Goal: Information Seeking & Learning: Learn about a topic

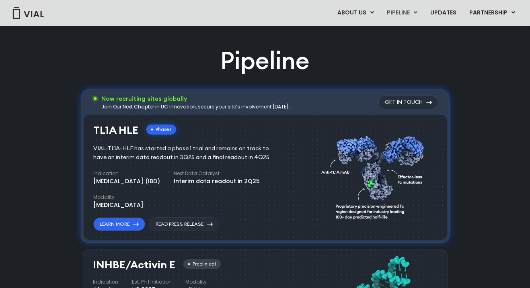
scroll to position [494, 0]
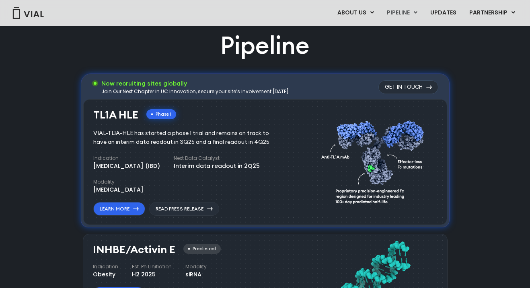
click at [174, 135] on div "VIAL-TL1A-HLE has started a phase 1 trial and remains on track to have an inter…" at bounding box center [187, 138] width 188 height 18
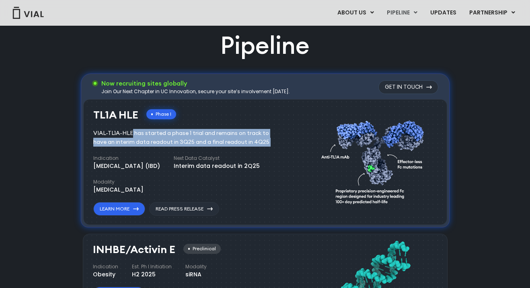
drag, startPoint x: 174, startPoint y: 135, endPoint x: 224, endPoint y: 137, distance: 50.3
click at [225, 137] on div "VIAL-TL1A-HLE has started a phase 1 trial and remains on track to have an inter…" at bounding box center [187, 138] width 188 height 18
click at [224, 137] on div "VIAL-TL1A-HLE has started a phase 1 trial and remains on track to have an inter…" at bounding box center [187, 138] width 188 height 18
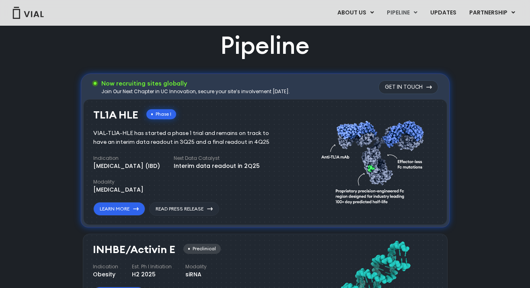
click at [224, 137] on div "VIAL-TL1A-HLE has started a phase 1 trial and remains on track to have an inter…" at bounding box center [187, 138] width 188 height 18
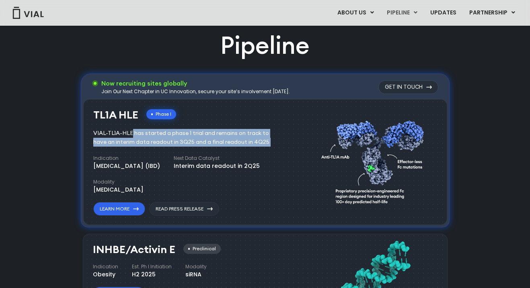
drag, startPoint x: 224, startPoint y: 137, endPoint x: 253, endPoint y: 135, distance: 29.0
click at [253, 135] on div "VIAL-TL1A-HLE has started a phase 1 trial and remains on track to have an inter…" at bounding box center [187, 138] width 188 height 18
click at [253, 134] on div "VIAL-TL1A-HLE has started a phase 1 trial and remains on track to have an inter…" at bounding box center [187, 138] width 188 height 18
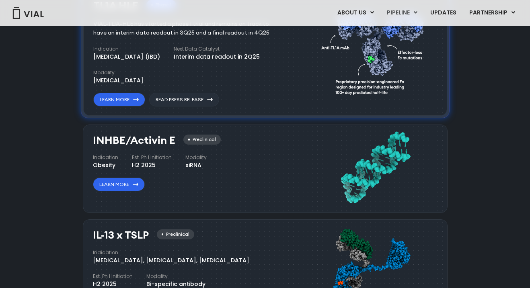
scroll to position [605, 0]
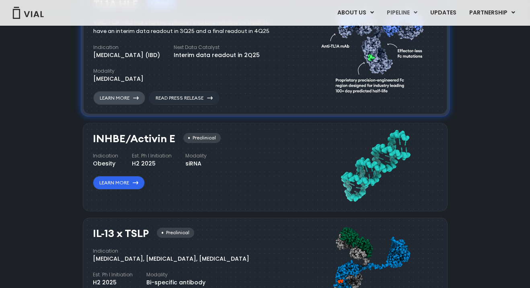
click at [134, 96] on icon at bounding box center [136, 97] width 6 height 3
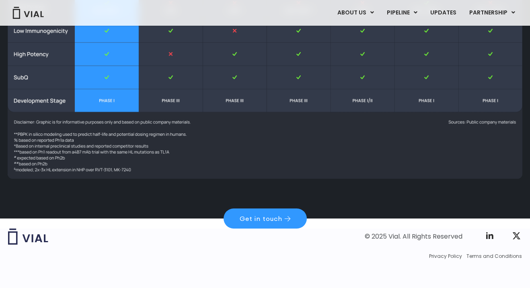
scroll to position [1168, 0]
